Goal: Task Accomplishment & Management: Manage account settings

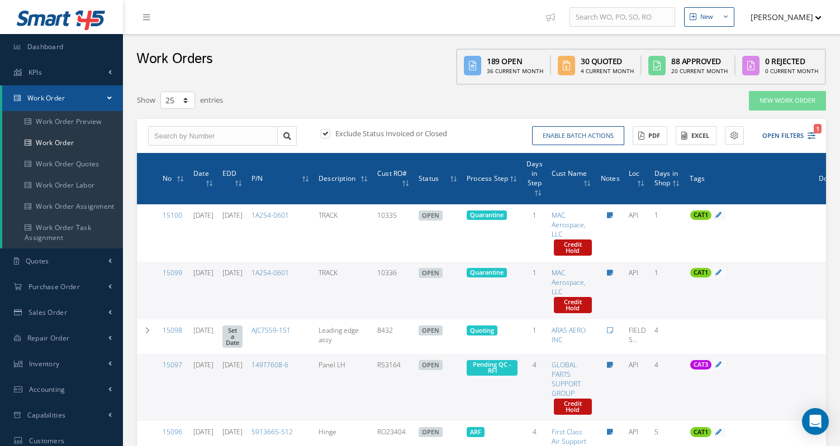
select select "25"
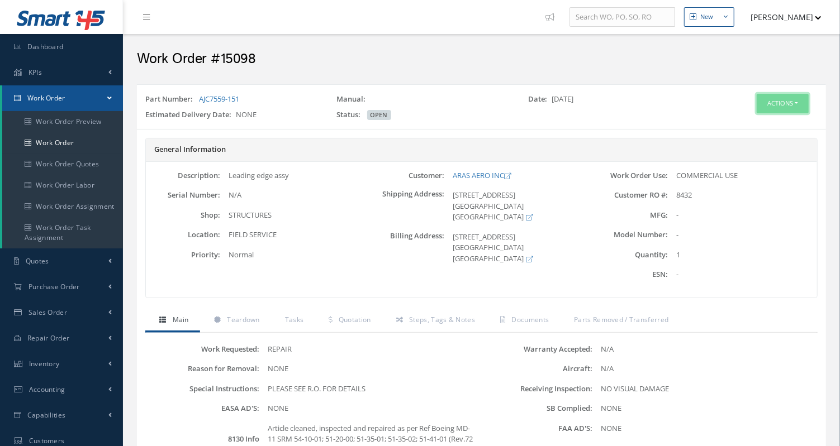
click at [793, 104] on button "Actions" at bounding box center [782, 104] width 52 height 20
click at [778, 112] on div "Actions Edit Invoicing Close Part Issue Send By Email Print-Outs Work Order Par…" at bounding box center [768, 109] width 115 height 31
click at [791, 101] on button "Actions" at bounding box center [782, 104] width 52 height 20
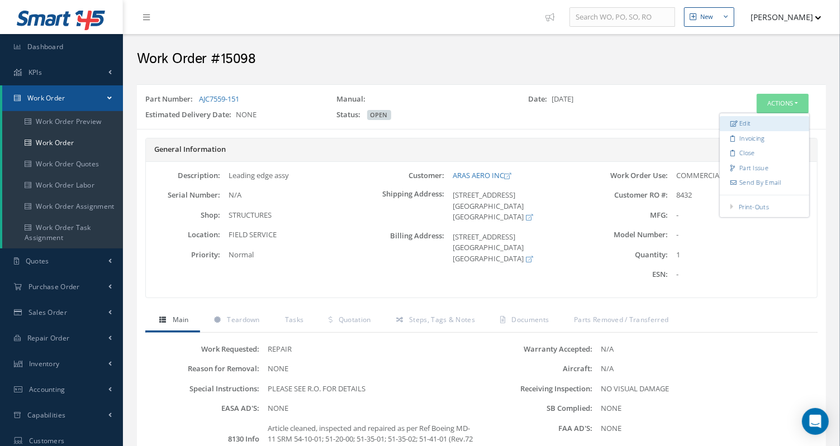
click at [779, 118] on link "Edit" at bounding box center [763, 123] width 89 height 15
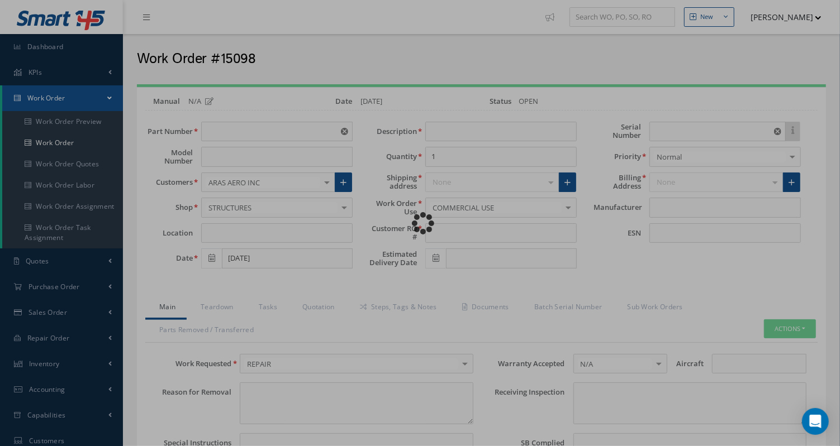
type input "AJC7559-151"
type input "FIELD SERVICE"
type input "08/15/2025"
type input "Leading edge assy"
type input "8432"
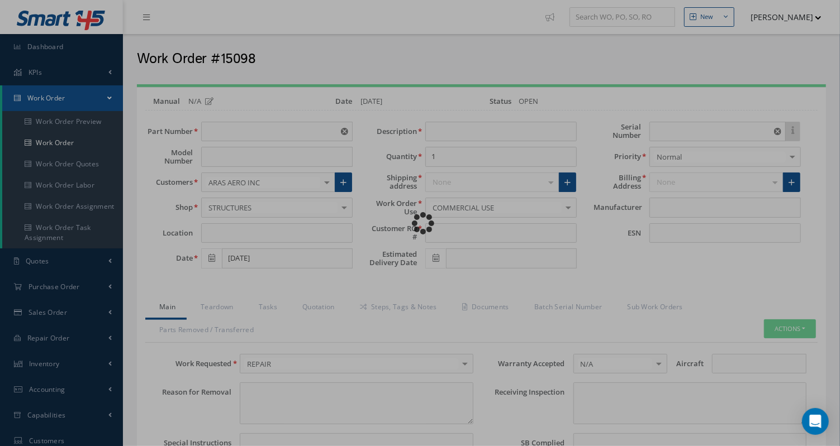
type input "N/A"
type textarea "NONE"
type textarea "PLEASE SEE R.O. FOR DETAILS"
type input "NONE"
type textarea "NO VISUAL DAMAGE"
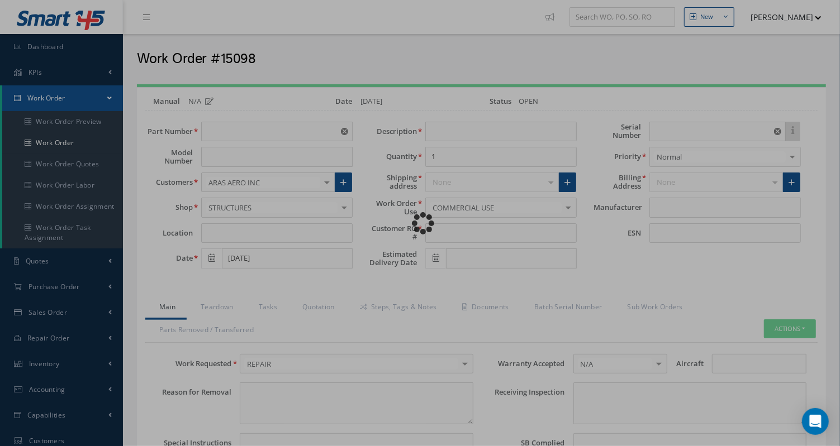
type textarea "NONE"
type input "NONE"
type textarea "Article cleaned, inspected and repaired as per Ref Boeing MD-11 SRM 54-10-01; 5…"
type input "[DATE]"
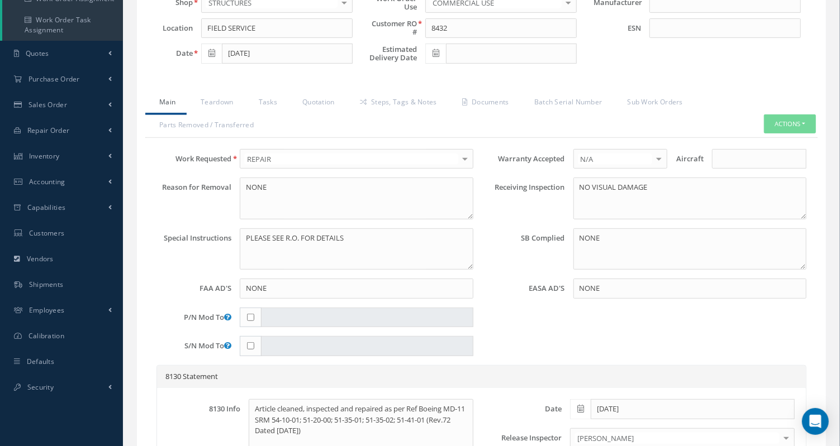
scroll to position [248, 0]
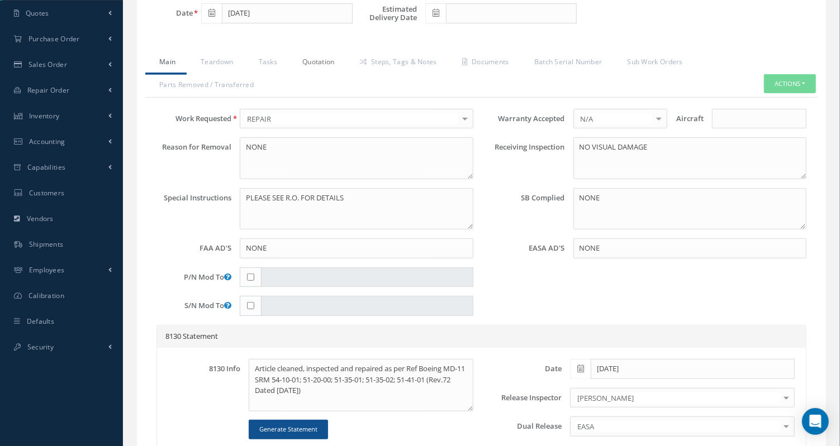
click at [319, 55] on link "Quotation" at bounding box center [317, 62] width 58 height 23
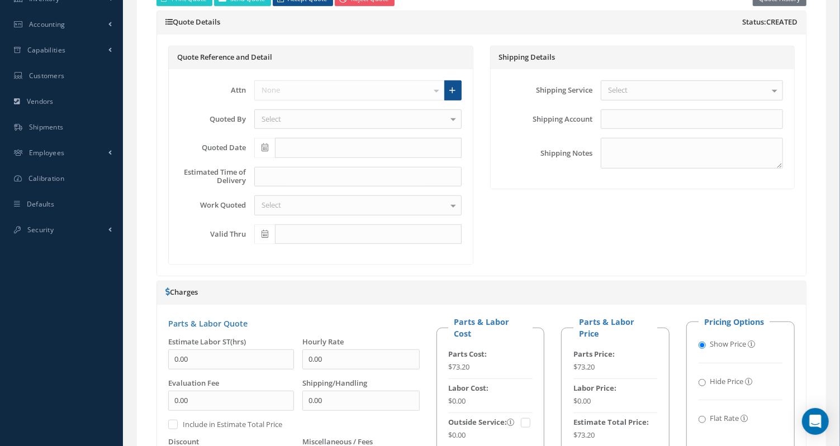
scroll to position [559, 0]
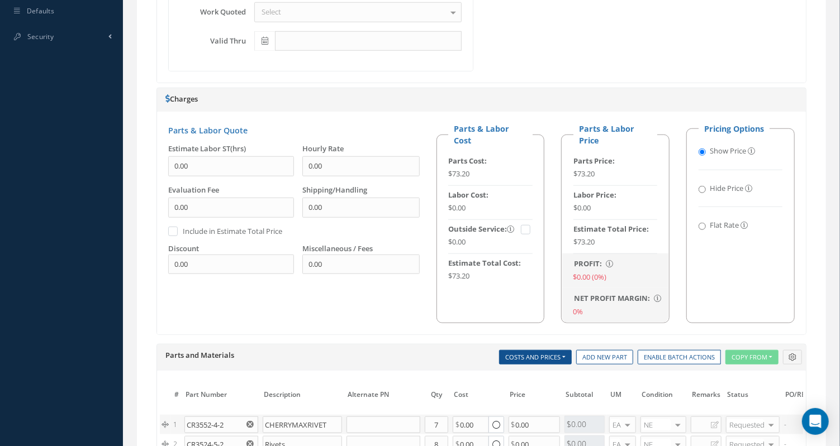
click at [702, 223] on input "Flat Rate" at bounding box center [701, 226] width 7 height 7
radio input "true"
radio input "false"
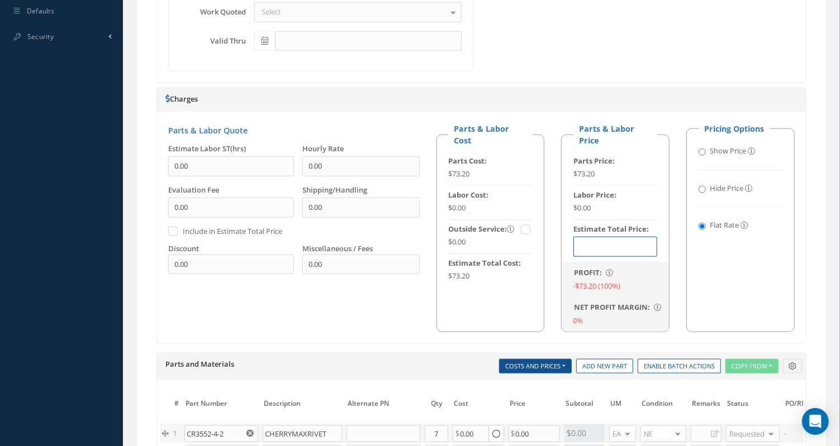
click at [608, 243] on input "text" at bounding box center [615, 247] width 84 height 20
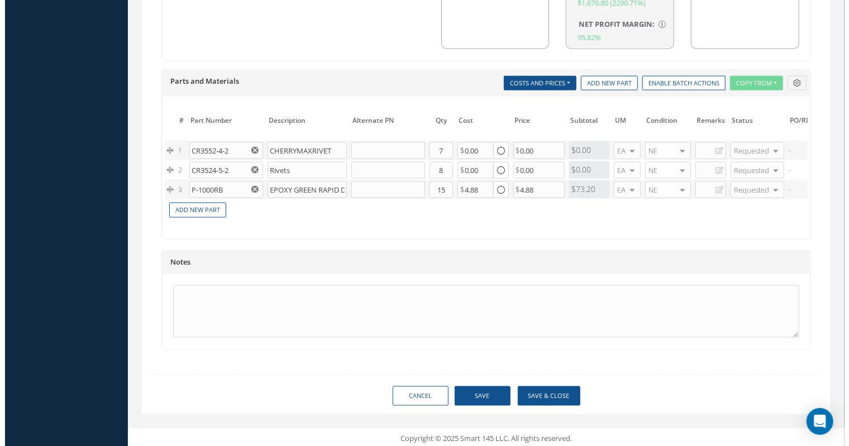
scroll to position [842, 0]
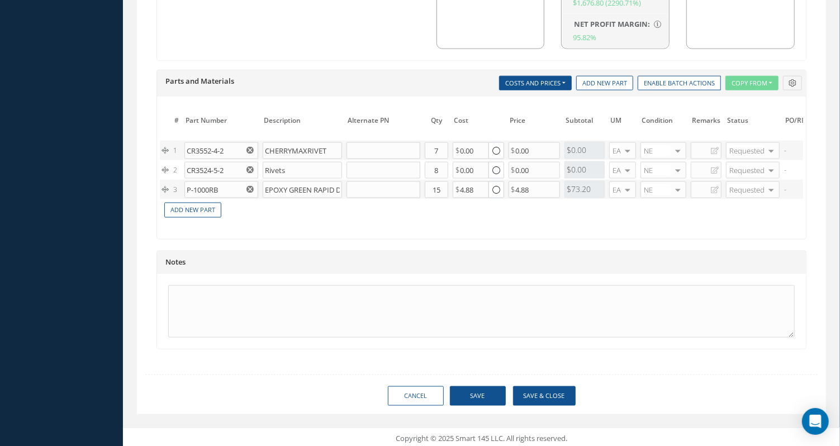
type input "$1,750"
click at [548, 389] on button "Save & Close" at bounding box center [544, 397] width 63 height 20
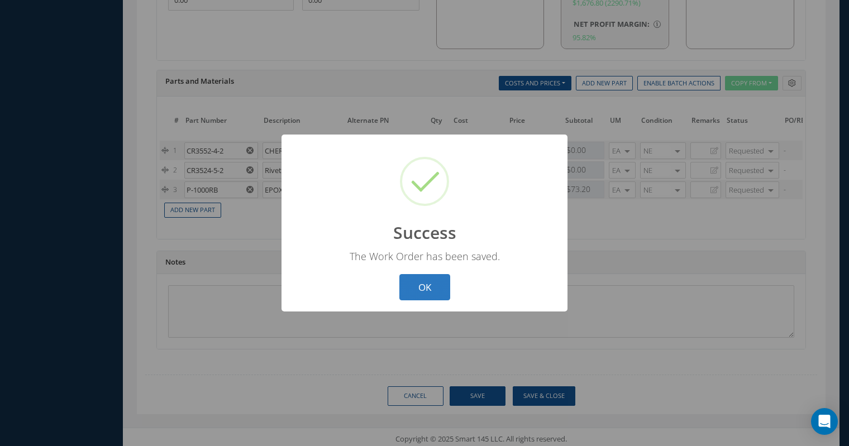
click at [426, 287] on button "OK" at bounding box center [424, 287] width 51 height 26
select select "25"
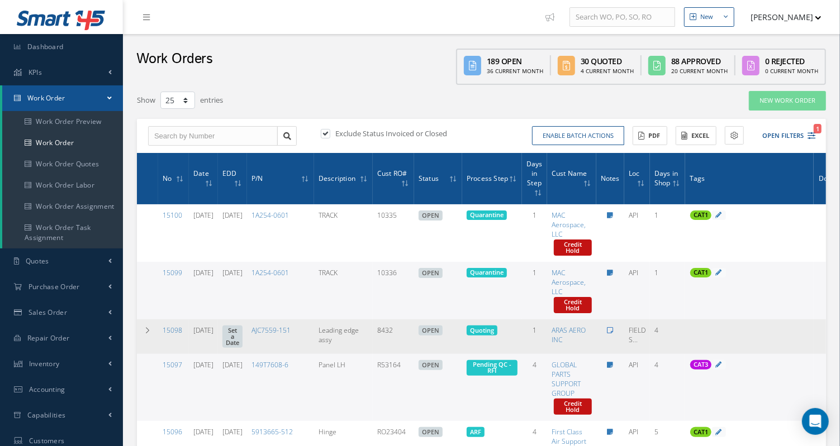
click at [613, 327] on icon at bounding box center [610, 330] width 6 height 7
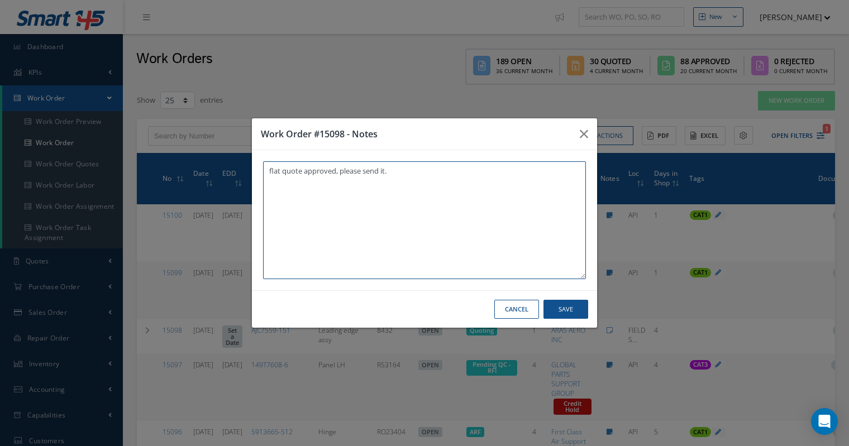
click at [274, 171] on textarea "flat quote approved, please send it." at bounding box center [424, 220] width 323 height 118
click at [408, 175] on textarea "Flat quote approved, please send it." at bounding box center [424, 220] width 323 height 118
type textarea "Flat quote approved, please send it."
click at [565, 308] on button "Save" at bounding box center [565, 310] width 45 height 20
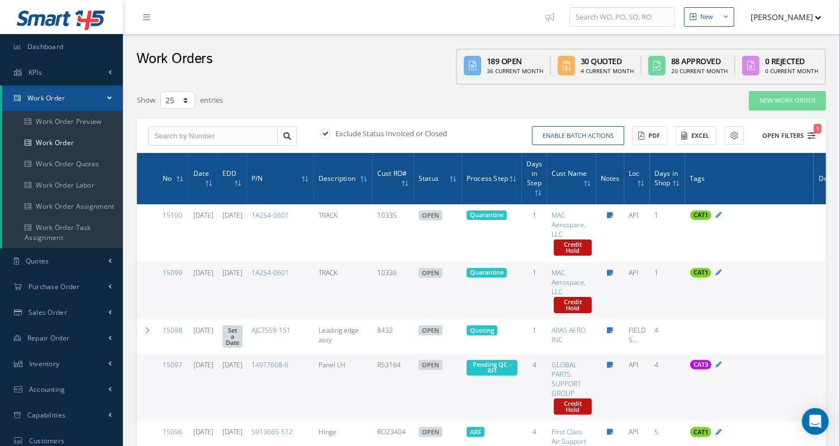
click at [810, 137] on icon "1" at bounding box center [811, 136] width 8 height 8
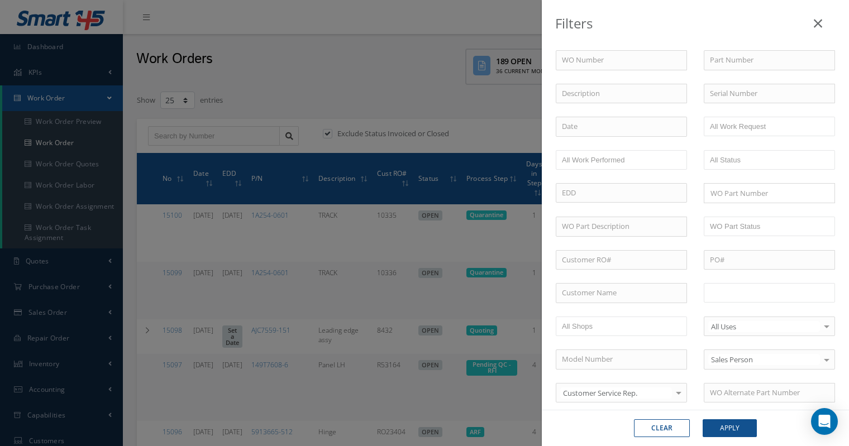
click at [759, 297] on ul at bounding box center [769, 293] width 131 height 20
click at [730, 423] on button "Apply" at bounding box center [730, 428] width 54 height 18
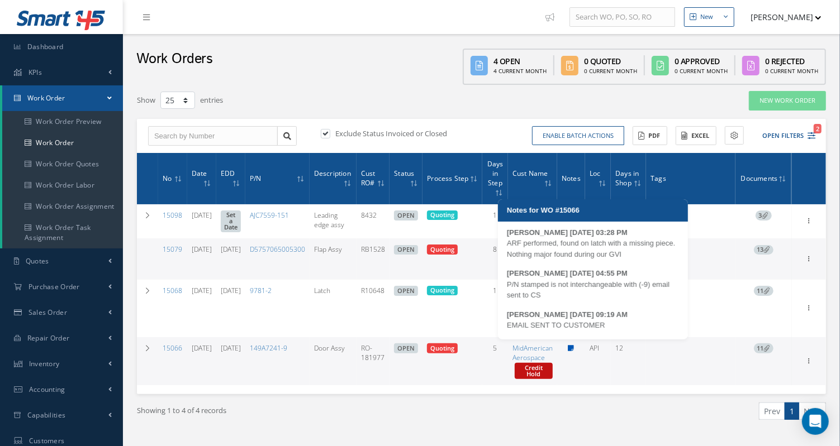
click at [574, 345] on icon at bounding box center [571, 348] width 6 height 7
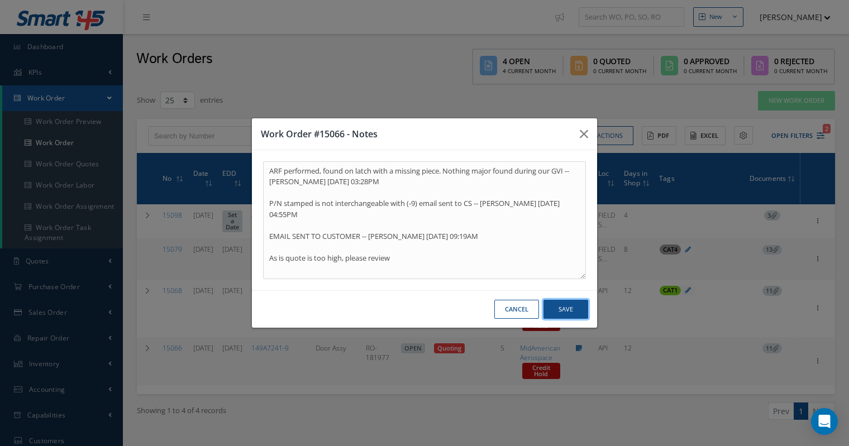
click at [564, 308] on button "Save" at bounding box center [565, 310] width 45 height 20
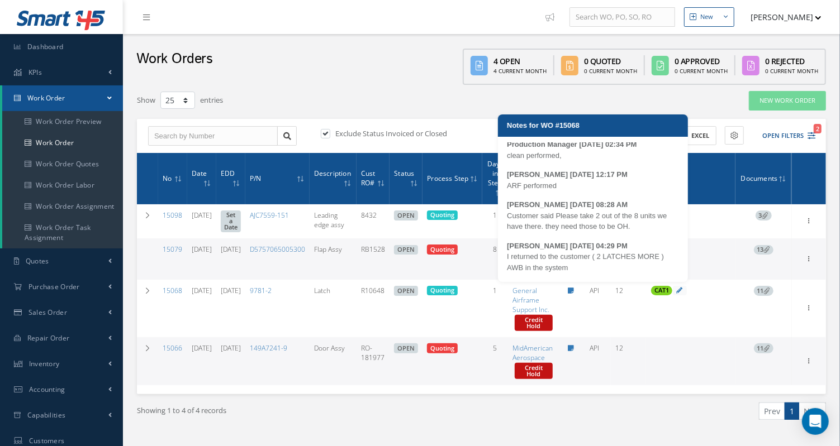
scroll to position [257, 0]
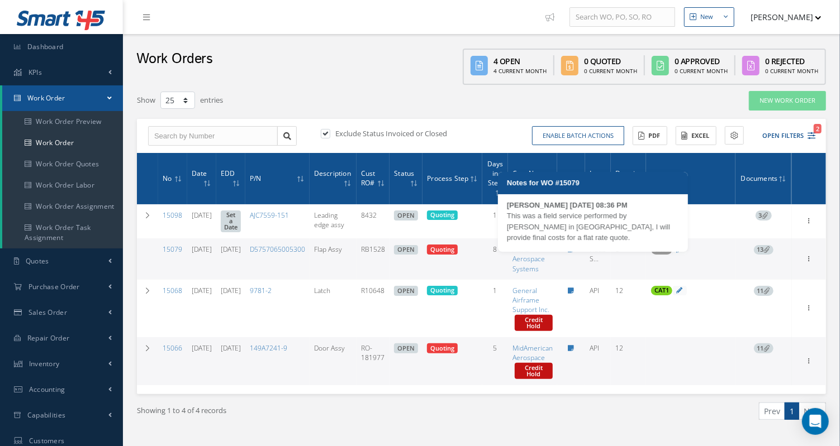
click at [574, 246] on icon at bounding box center [571, 249] width 6 height 7
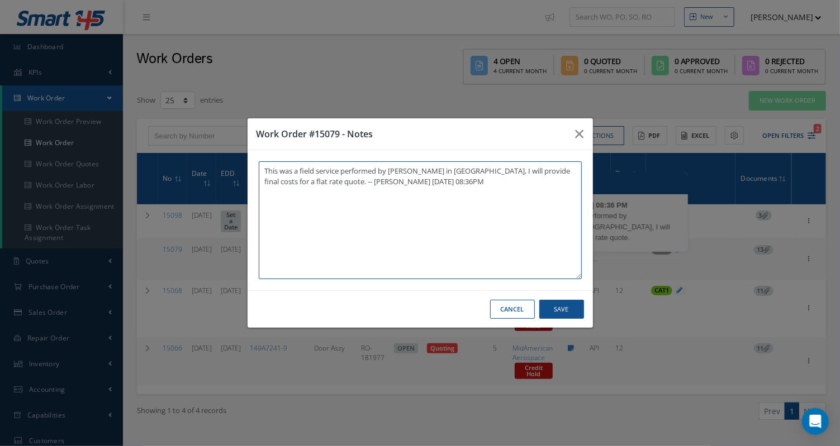
type textarea "This was a field service performed by Gustavo in PR, I will provide final costs…"
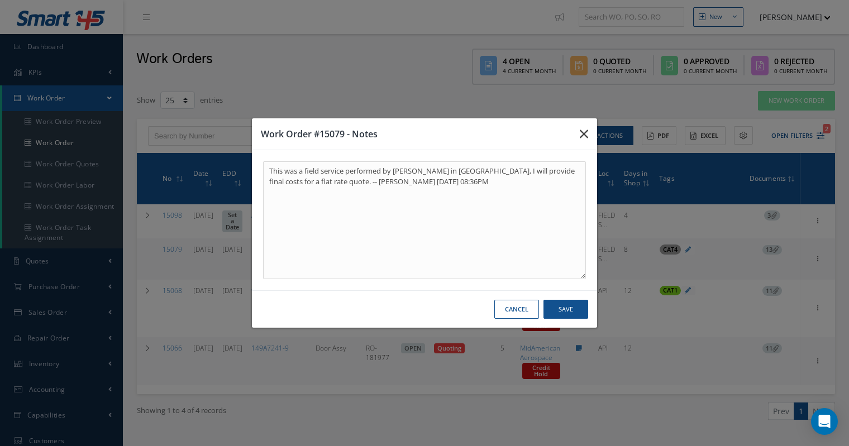
click at [582, 132] on icon "button" at bounding box center [584, 133] width 8 height 13
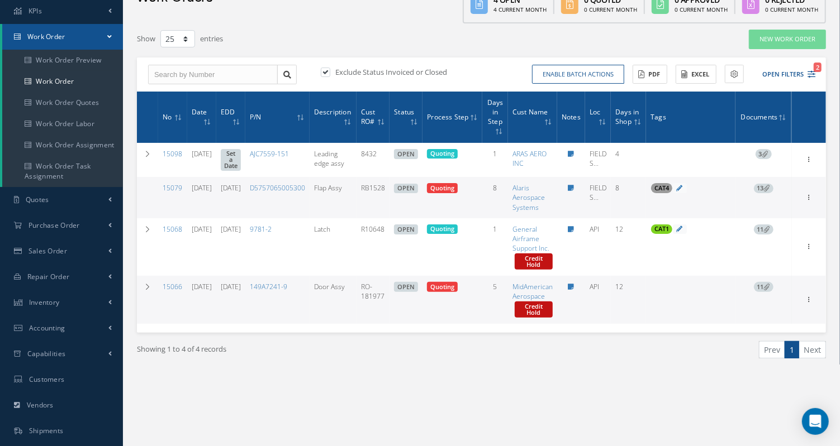
scroll to position [0, 0]
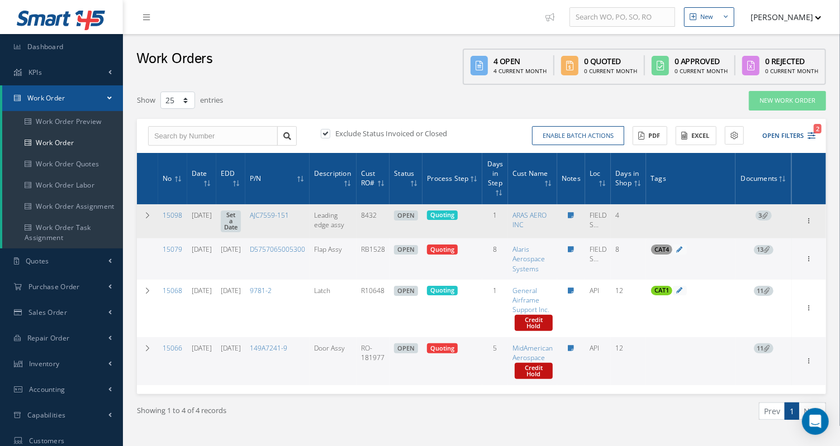
click at [241, 220] on link "Set a Date" at bounding box center [231, 222] width 20 height 22
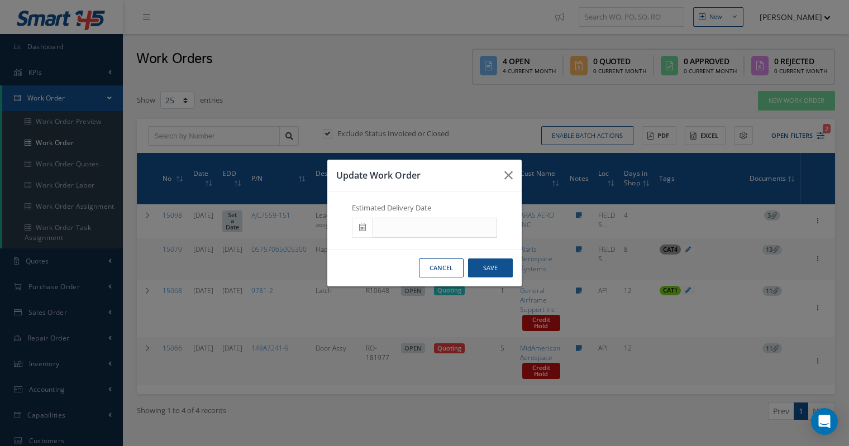
click at [360, 227] on icon at bounding box center [362, 227] width 7 height 8
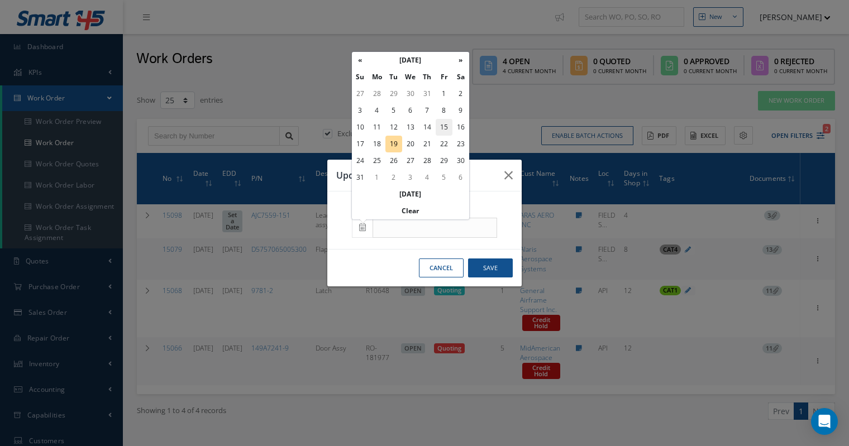
click at [445, 128] on td "15" at bounding box center [444, 127] width 17 height 17
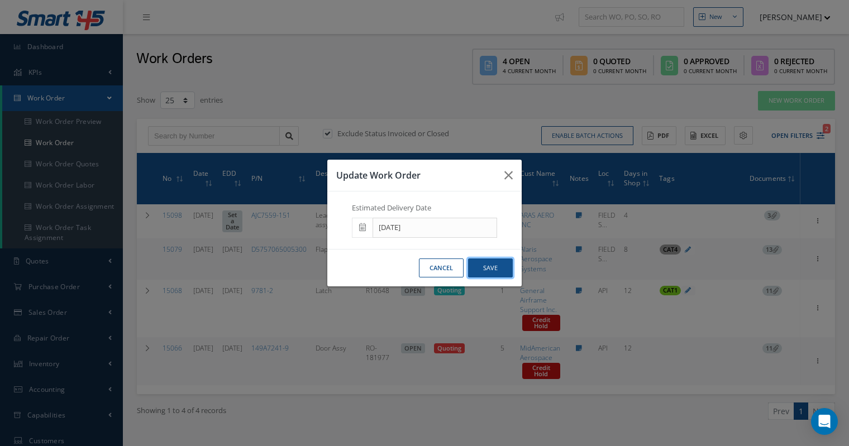
click at [496, 263] on button "Save" at bounding box center [490, 269] width 45 height 20
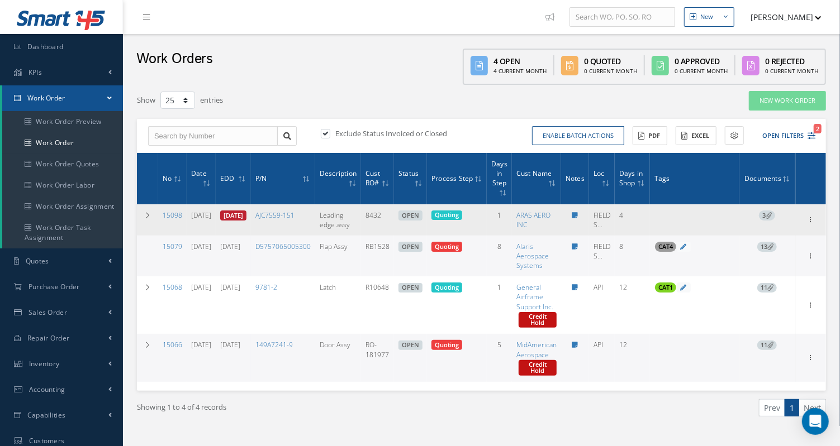
click at [246, 216] on link "[DATE]" at bounding box center [233, 216] width 26 height 10
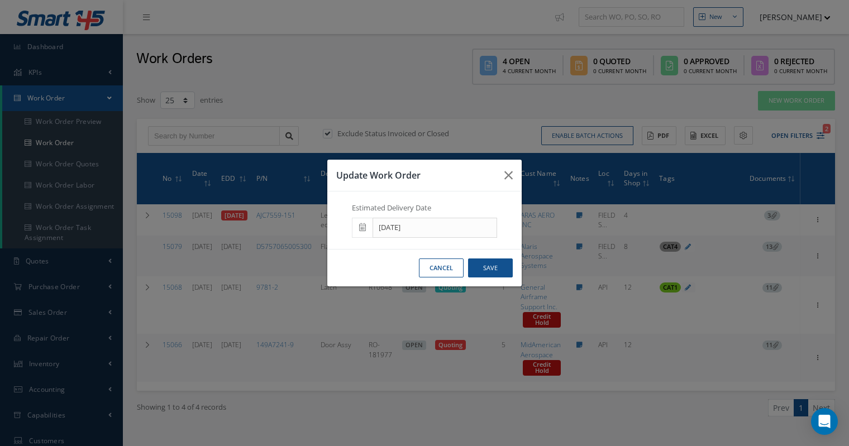
click at [361, 226] on icon at bounding box center [362, 227] width 7 height 8
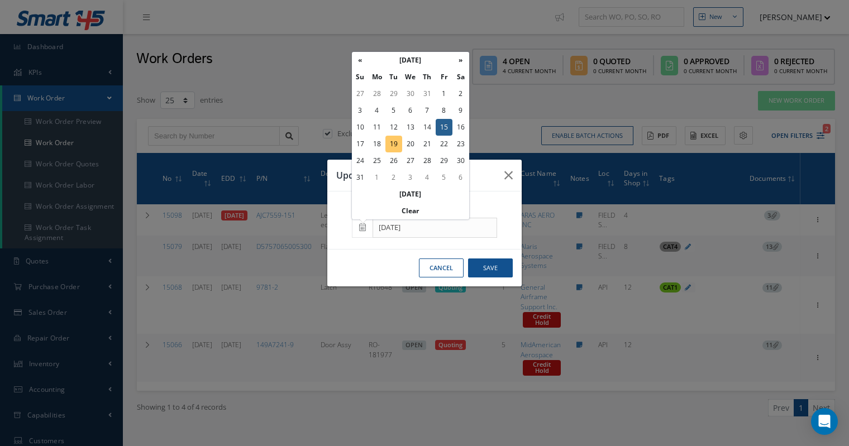
click at [395, 144] on td "19" at bounding box center [393, 144] width 17 height 17
type input "[DATE]"
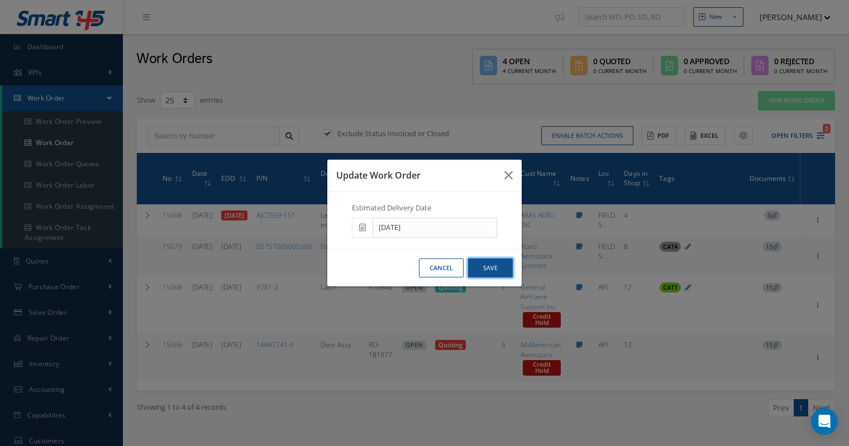
click at [493, 270] on button "Save" at bounding box center [490, 269] width 45 height 20
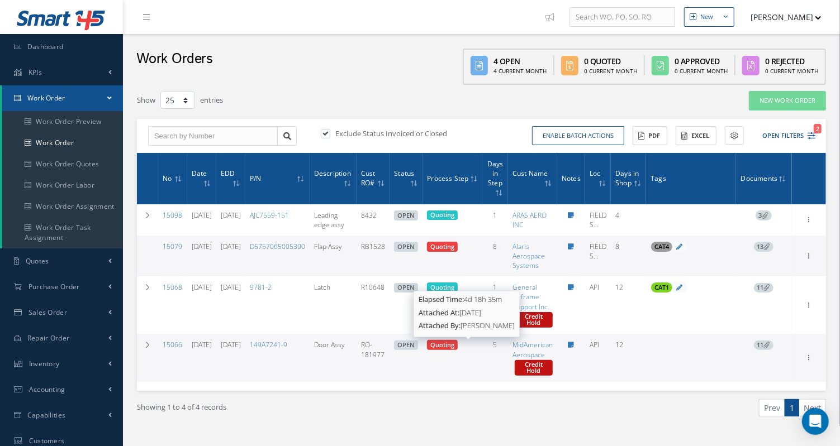
click at [454, 342] on span "Quoting" at bounding box center [442, 345] width 24 height 8
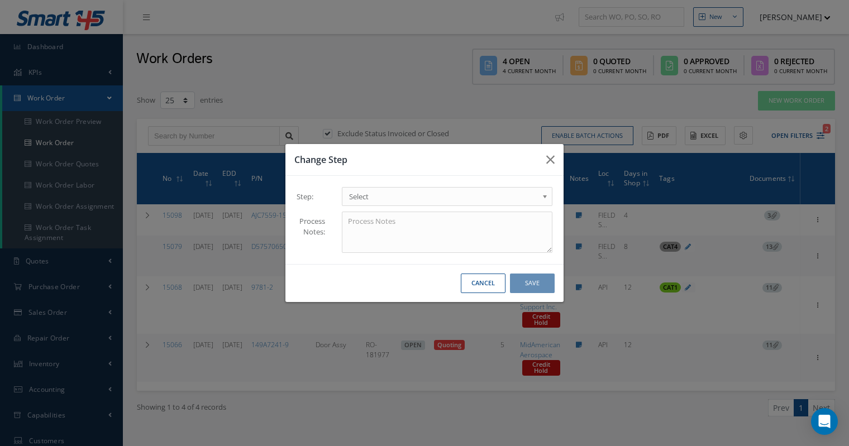
click at [543, 190] on b at bounding box center [547, 199] width 10 height 18
click at [433, 231] on textarea at bounding box center [447, 233] width 211 height 42
type textarea "Quote too high"
click at [535, 283] on button "Save" at bounding box center [532, 284] width 45 height 20
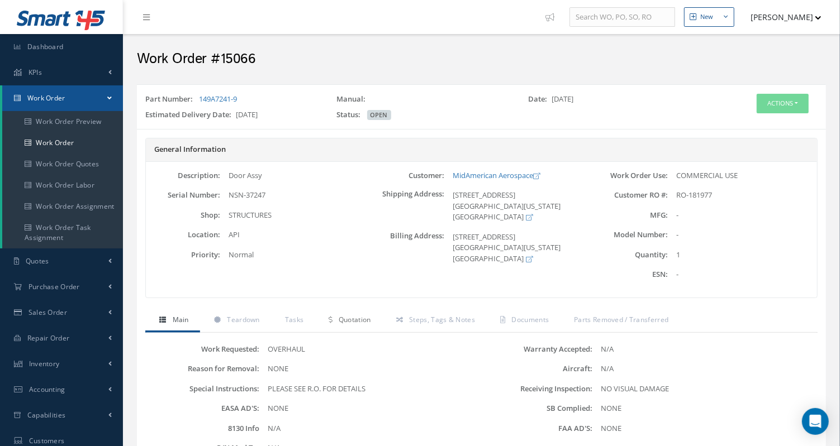
click at [363, 318] on span "Quotation" at bounding box center [354, 319] width 32 height 9
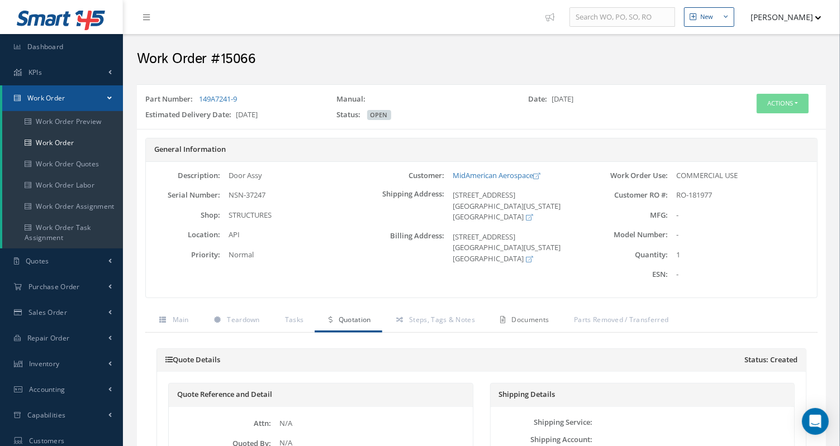
click at [526, 317] on span "Documents" at bounding box center [530, 319] width 37 height 9
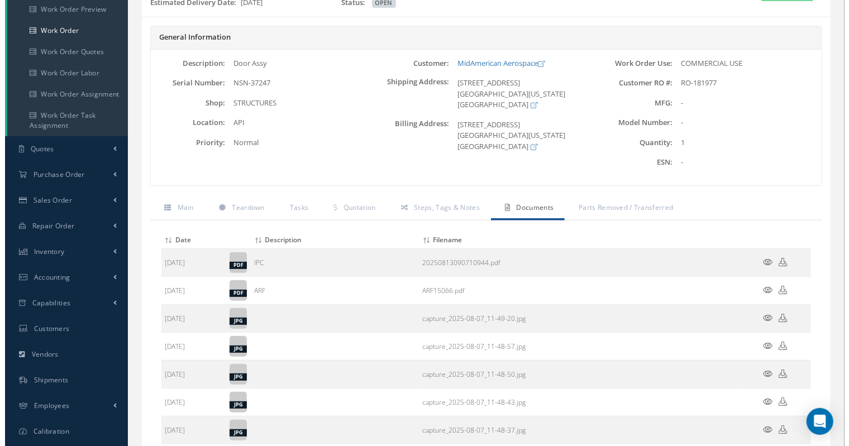
scroll to position [248, 0]
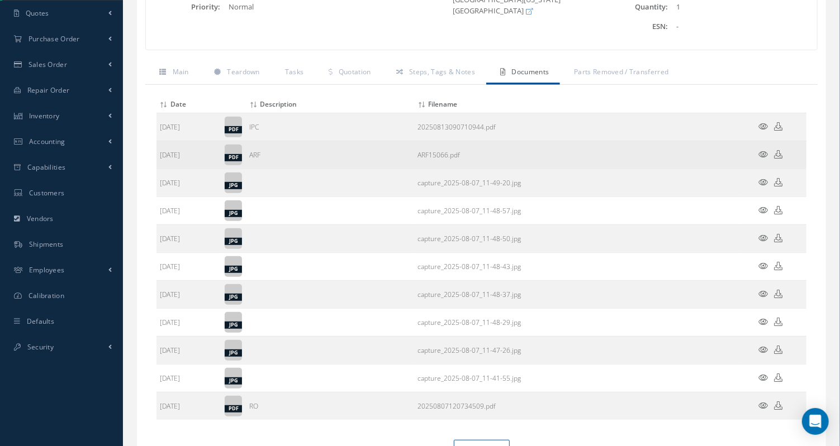
click at [761, 150] on icon at bounding box center [763, 154] width 9 height 8
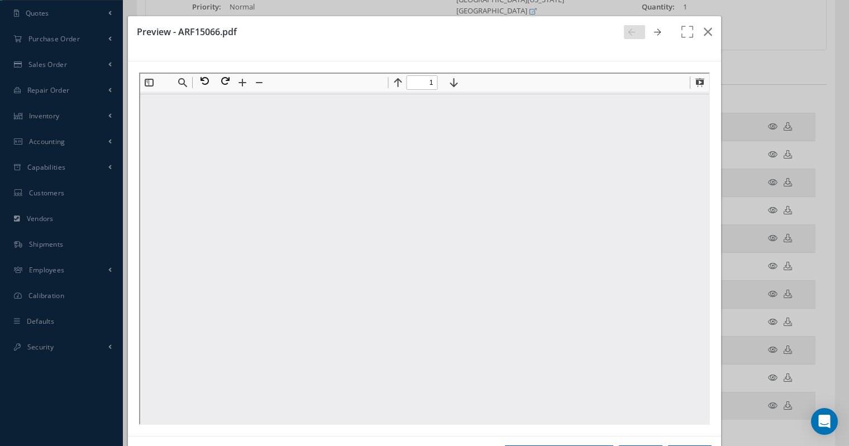
scroll to position [0, 0]
click at [691, 77] on button at bounding box center [699, 82] width 16 height 16
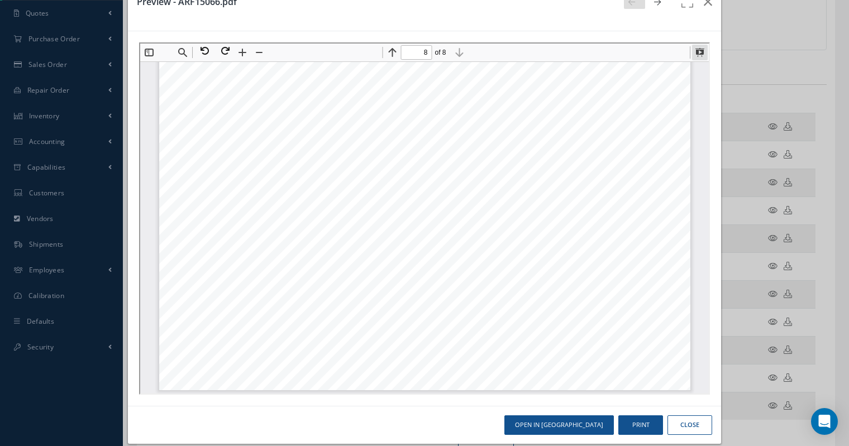
scroll to position [42, 0]
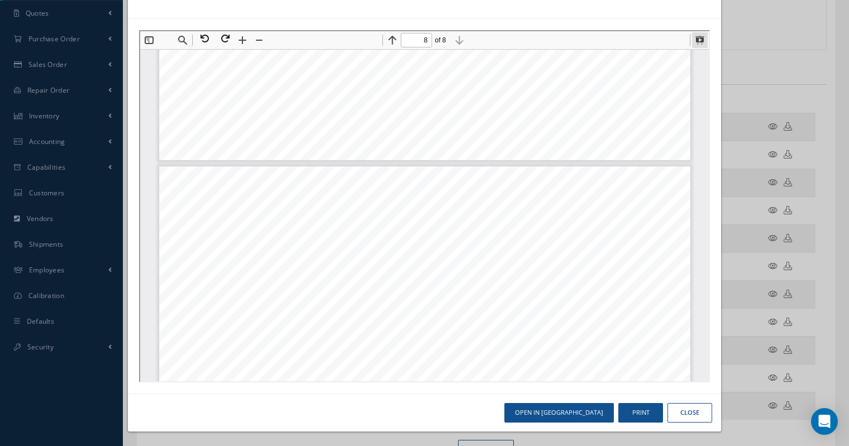
type input "7"
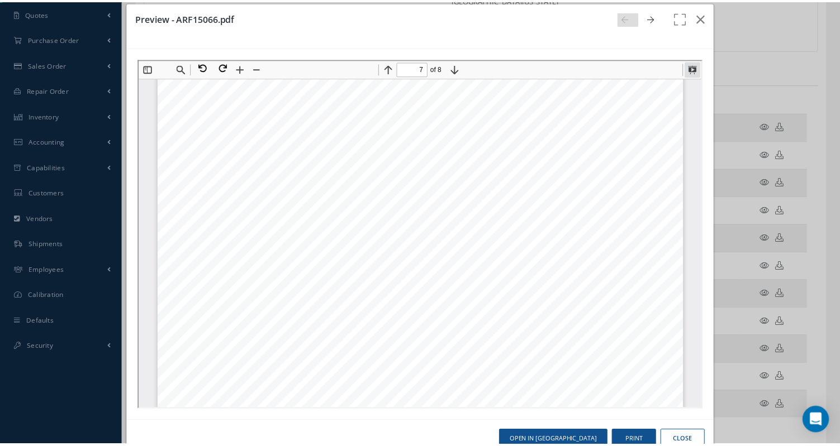
scroll to position [0, 0]
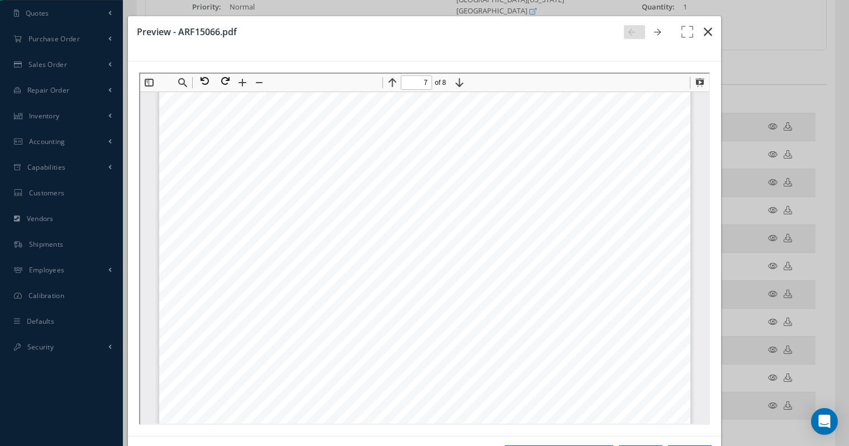
click at [705, 34] on button "button" at bounding box center [708, 31] width 26 height 31
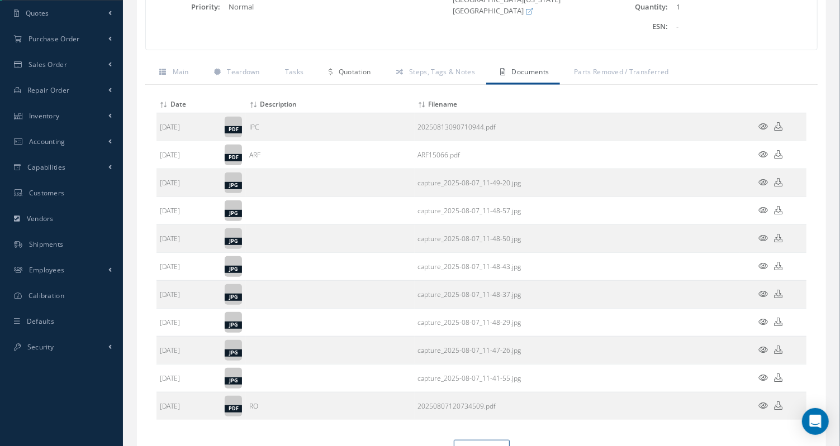
click at [354, 68] on span "Quotation" at bounding box center [354, 71] width 32 height 9
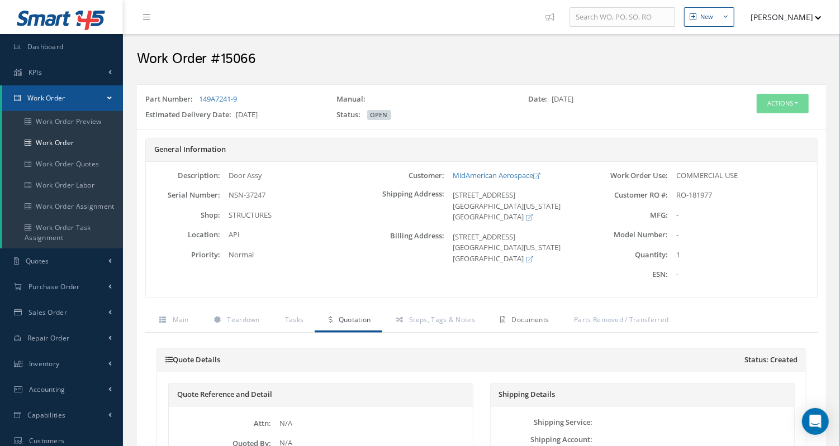
click at [529, 319] on span "Documents" at bounding box center [530, 319] width 37 height 9
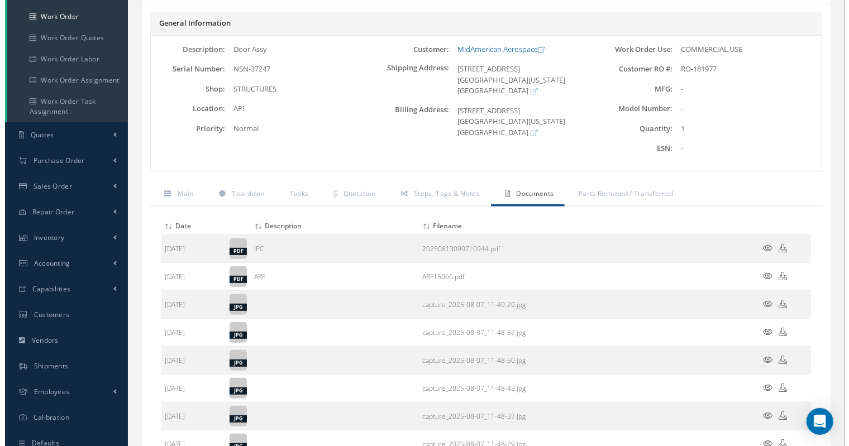
scroll to position [248, 0]
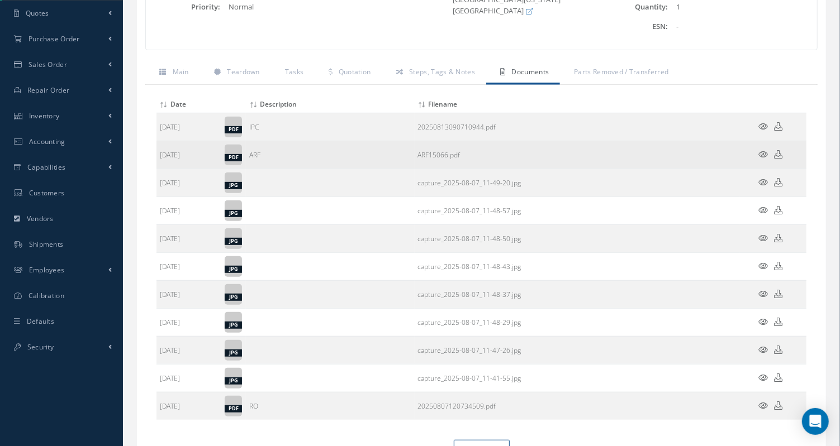
click at [761, 152] on icon at bounding box center [763, 154] width 9 height 8
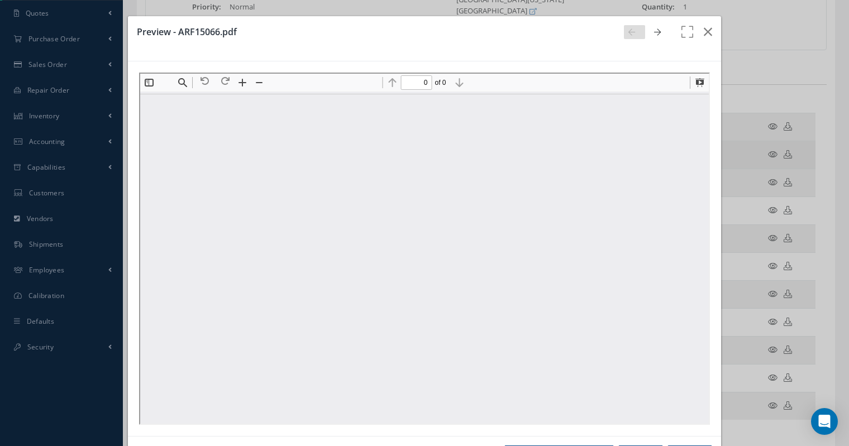
scroll to position [0, 0]
type input "7"
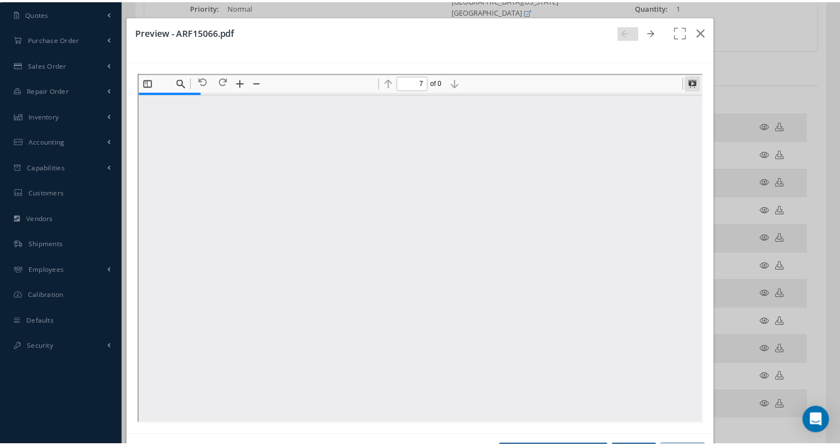
scroll to position [4330, 0]
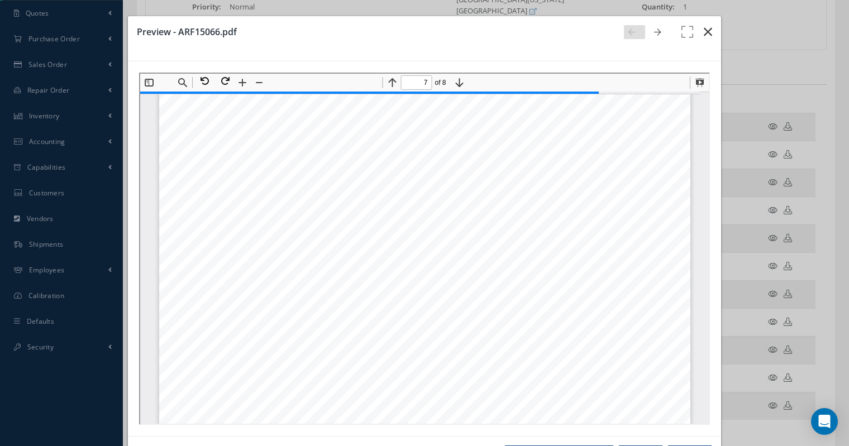
click at [704, 29] on icon "button" at bounding box center [708, 31] width 8 height 13
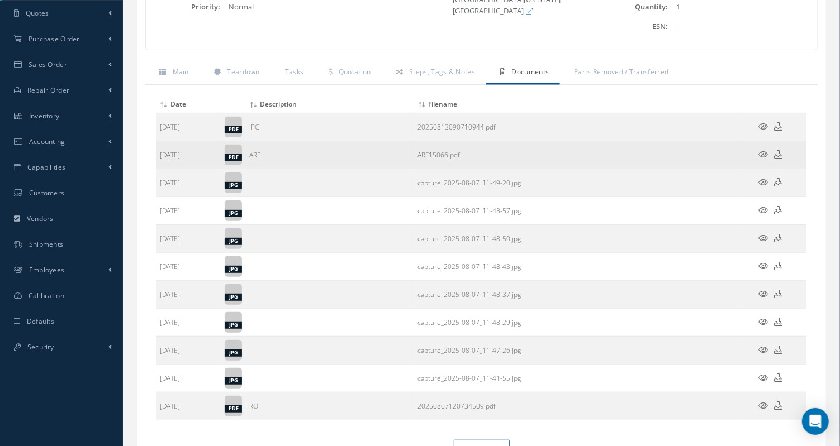
scroll to position [0, 0]
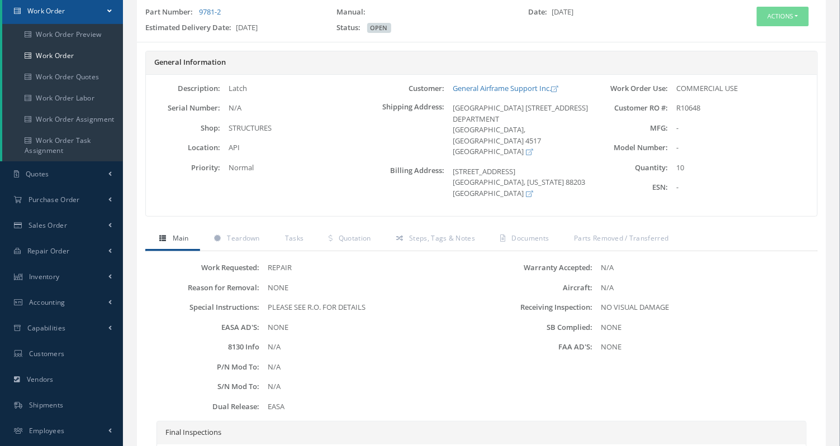
scroll to position [202, 0]
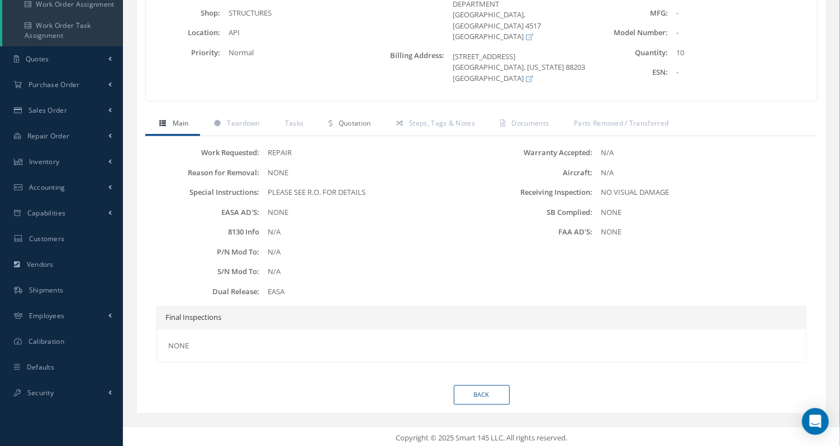
click at [358, 121] on span "Quotation" at bounding box center [354, 122] width 32 height 9
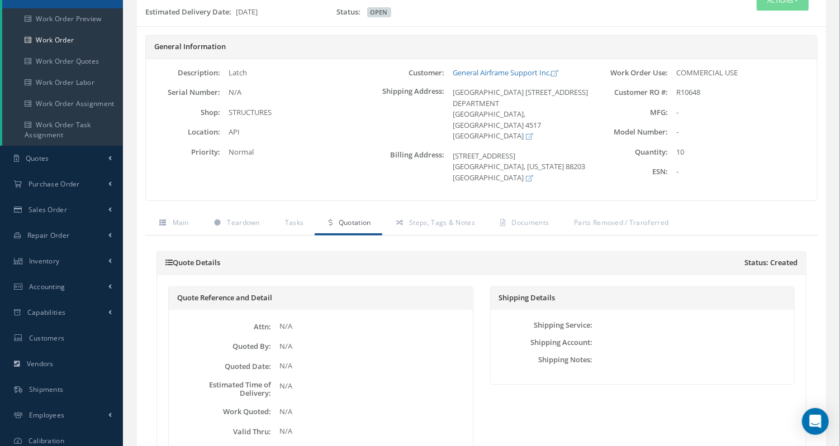
scroll to position [78, 0]
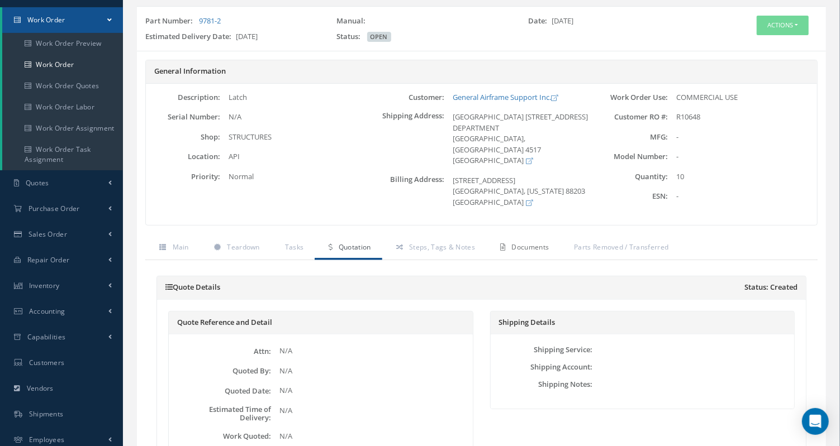
click at [537, 245] on span "Documents" at bounding box center [530, 246] width 37 height 9
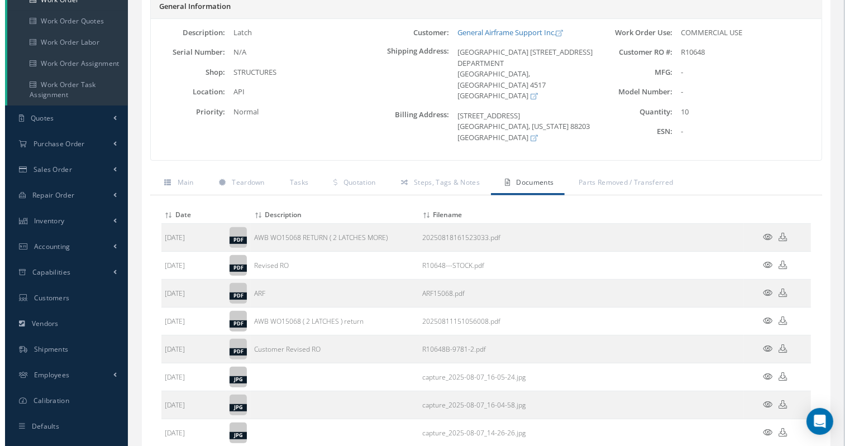
scroll to position [264, 0]
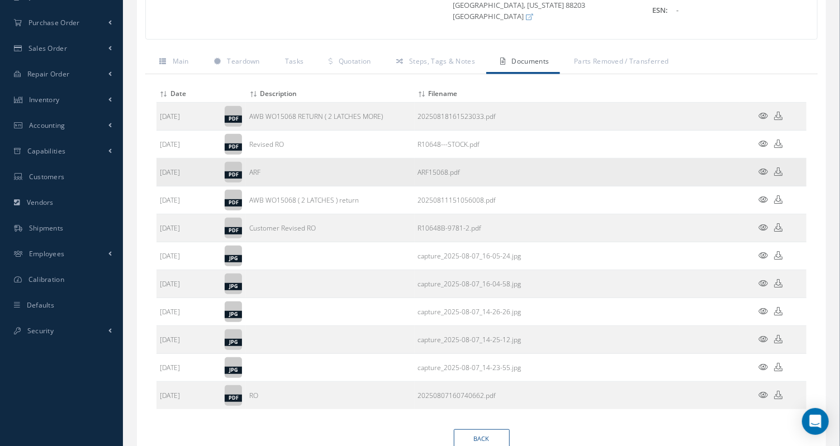
click at [762, 168] on icon at bounding box center [763, 172] width 9 height 8
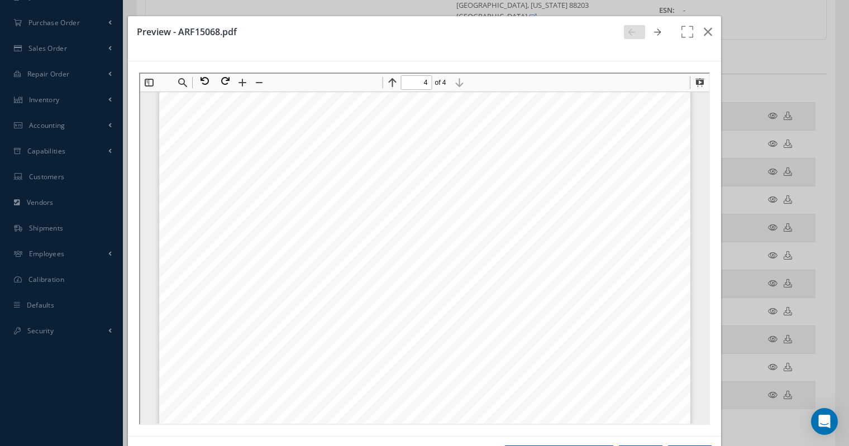
scroll to position [2529, 0]
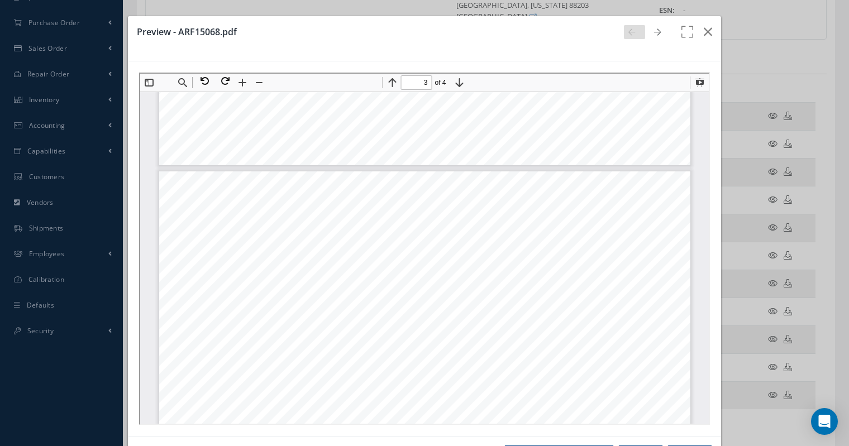
type input "2"
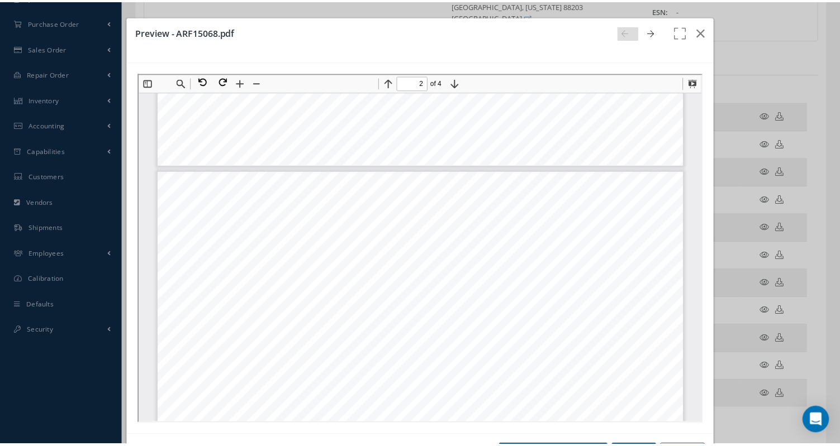
scroll to position [1225, 0]
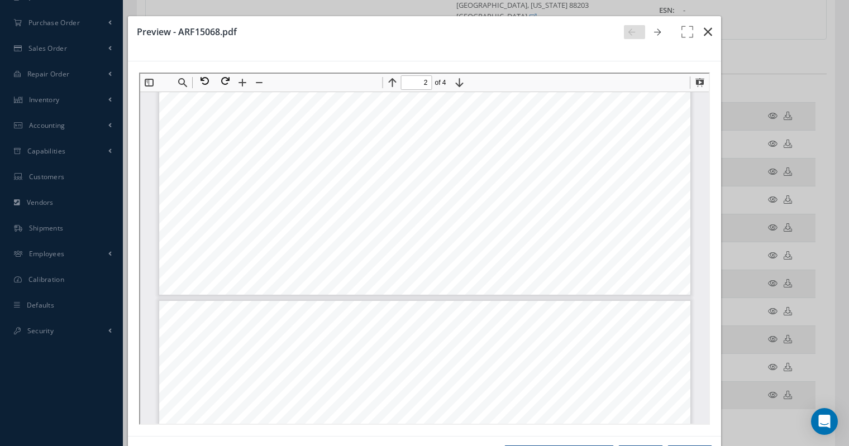
click at [704, 27] on icon "button" at bounding box center [708, 31] width 8 height 13
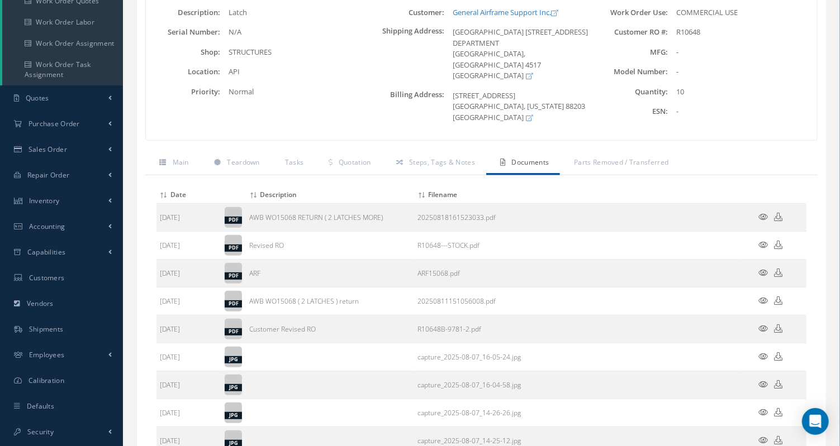
scroll to position [202, 0]
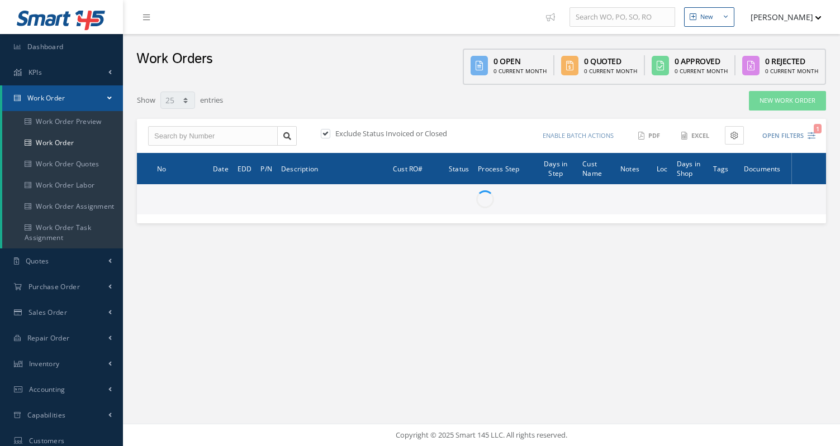
select select "25"
